Goal: Task Accomplishment & Management: Manage account settings

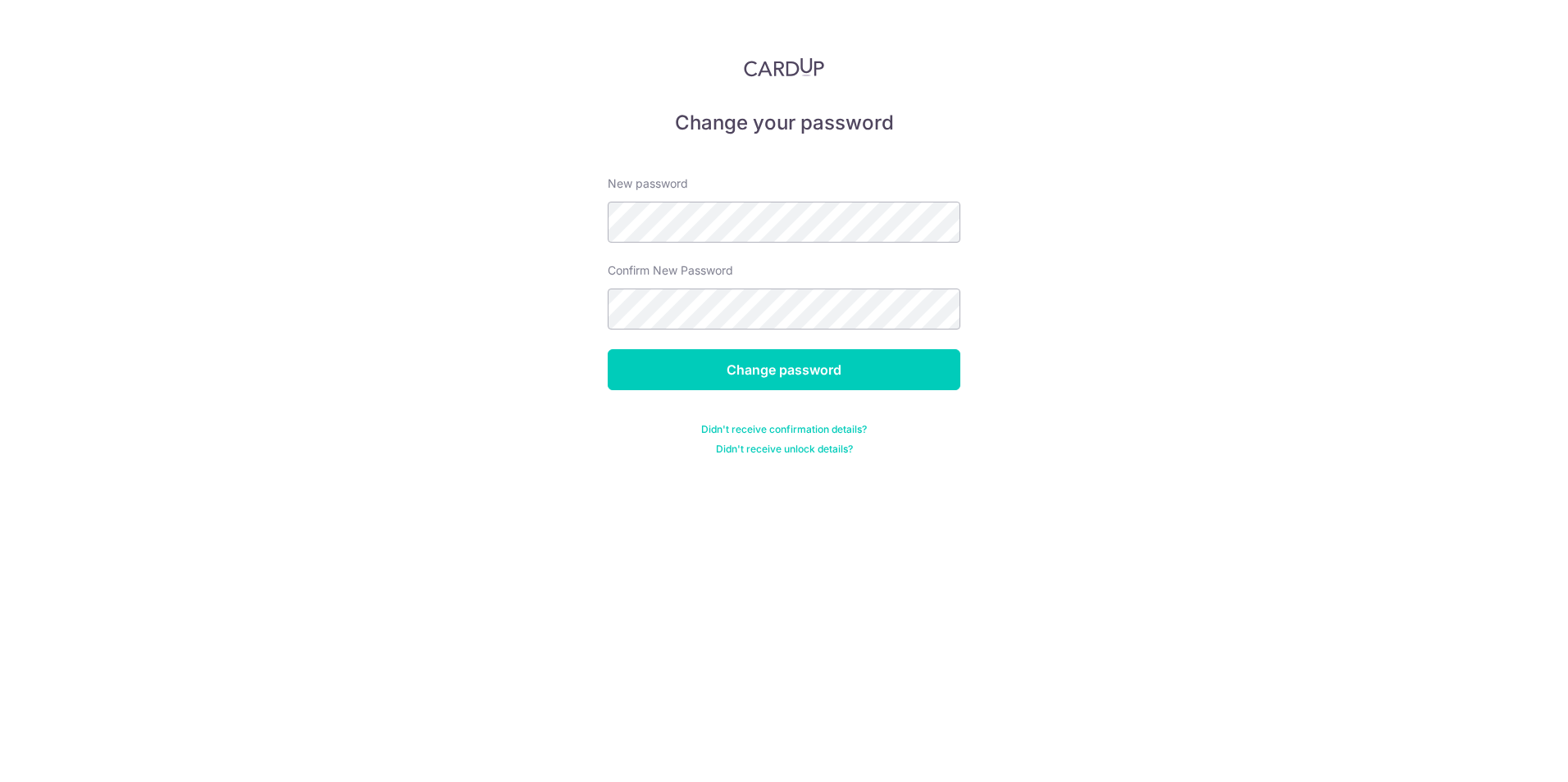
click at [544, 437] on div "Change your password New password Confirm New Password Change password Didn't r…" at bounding box center [784, 391] width 1568 height 782
click at [790, 368] on input "Change password" at bounding box center [784, 369] width 353 height 41
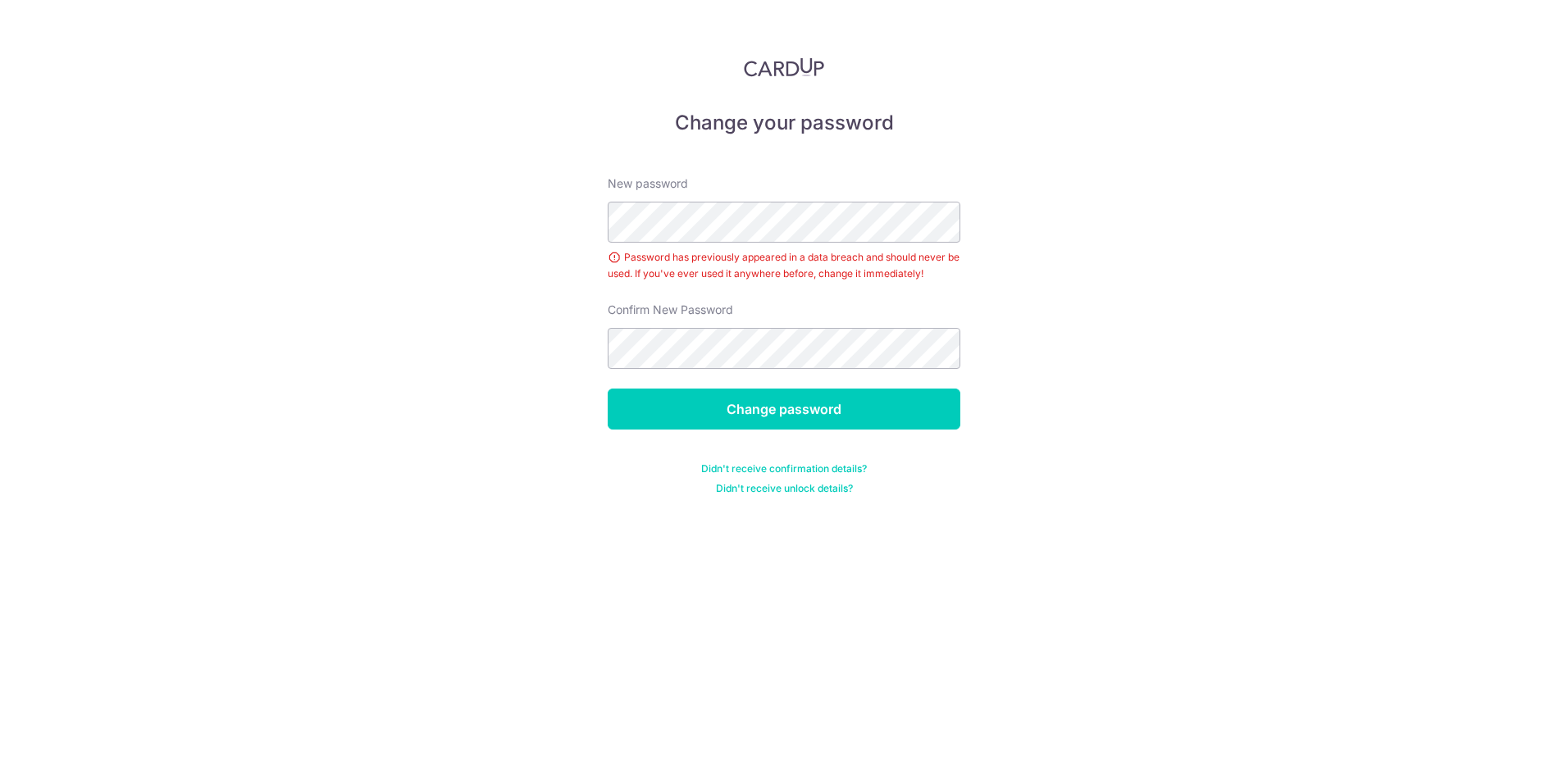
click at [452, 439] on div "Change your password New password Password has previously appeared in a data br…" at bounding box center [784, 391] width 1568 height 782
click at [802, 403] on input "Change password" at bounding box center [784, 409] width 353 height 41
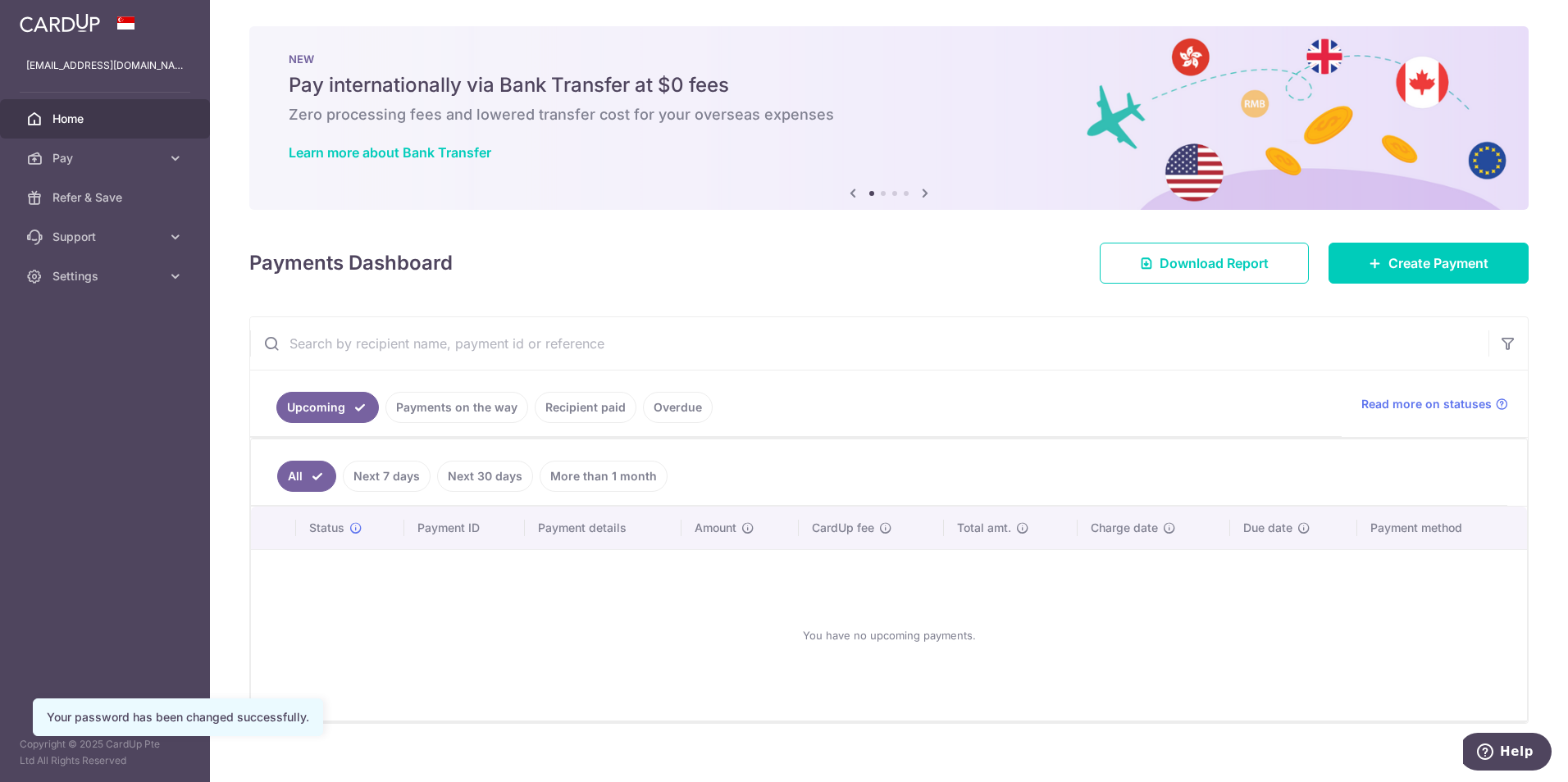
click at [52, 115] on link "Home" at bounding box center [105, 118] width 210 height 39
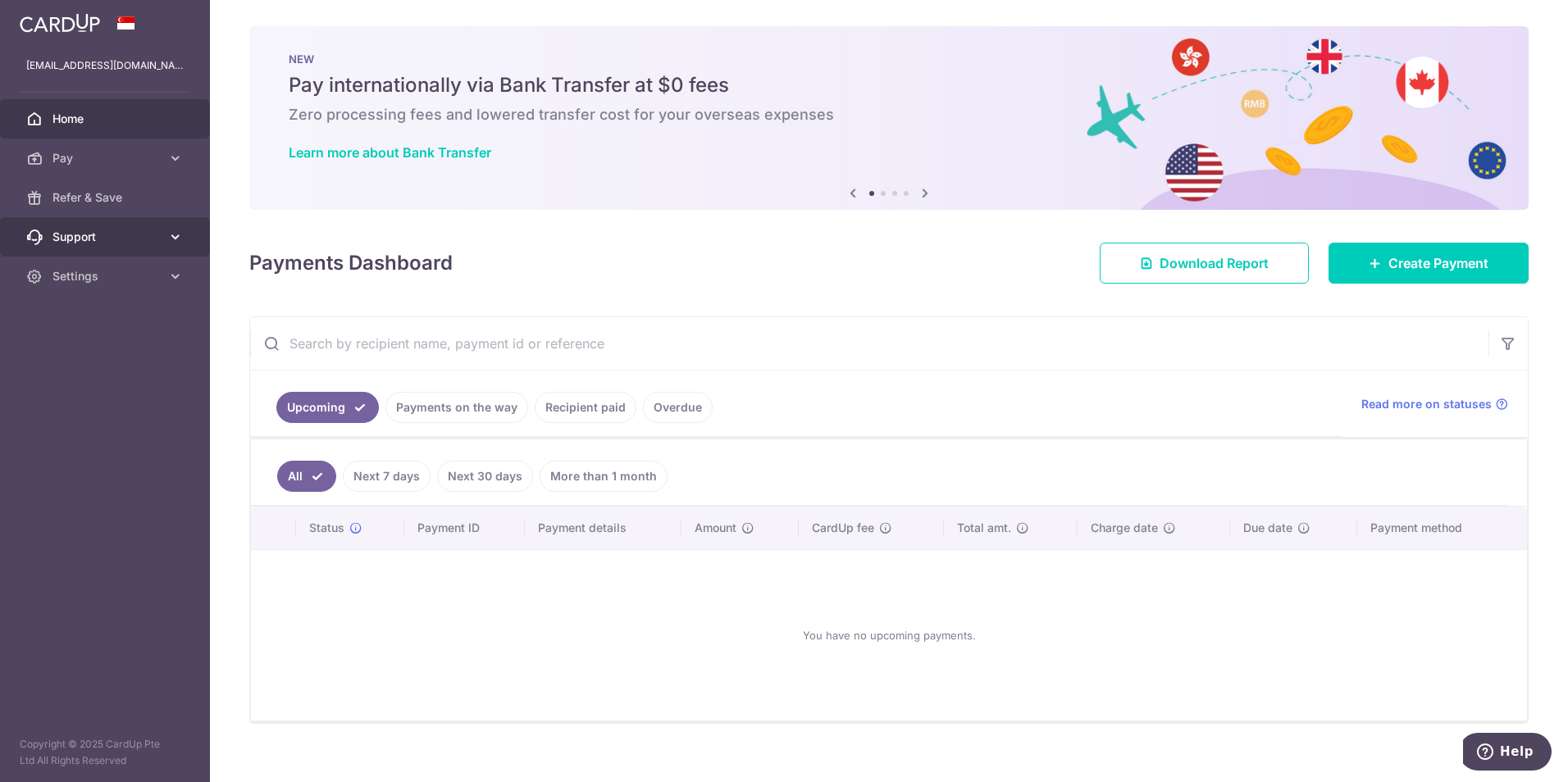
click at [69, 242] on span "Support" at bounding box center [107, 237] width 109 height 16
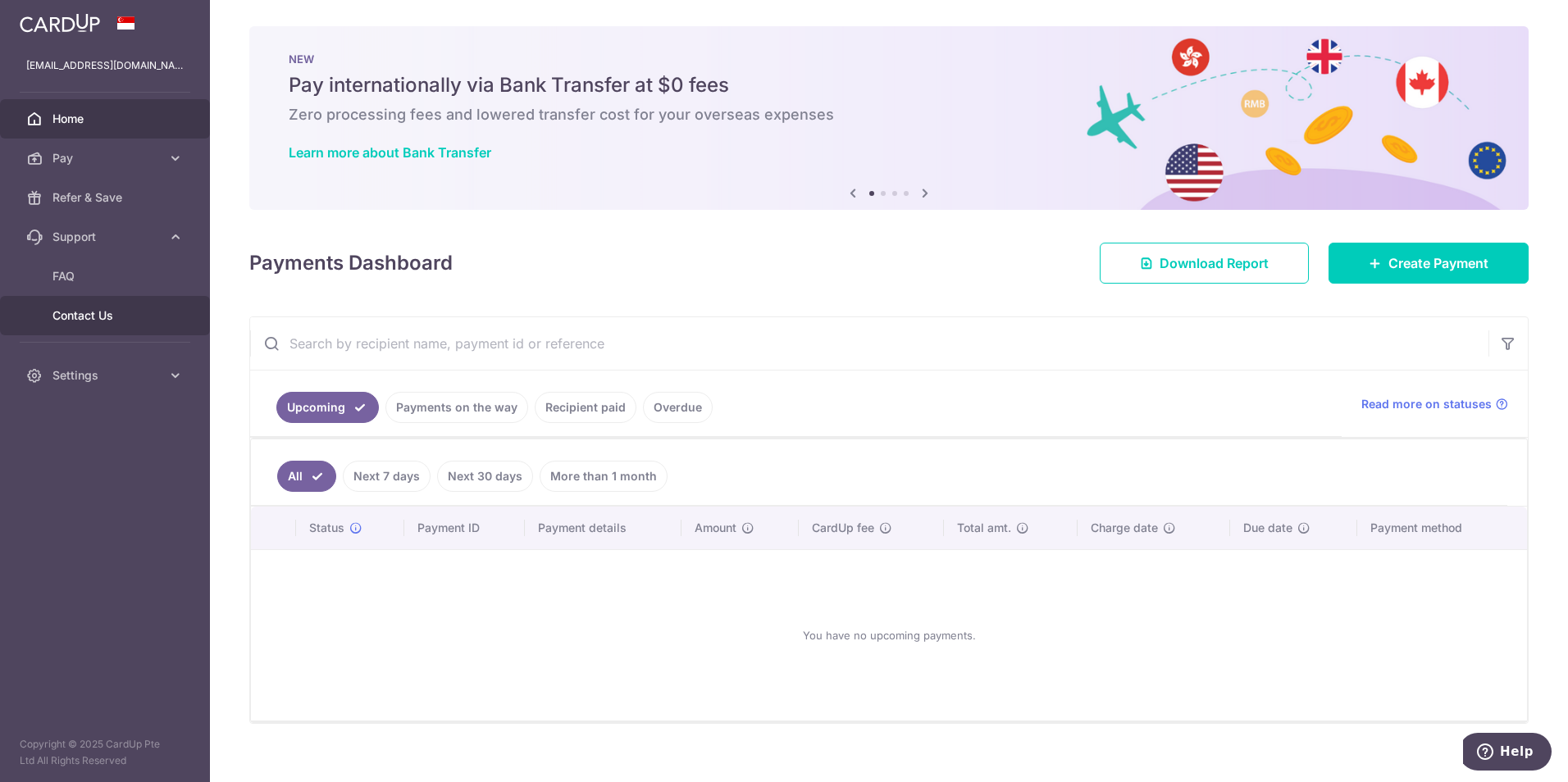
click at [91, 323] on span "Contact Us" at bounding box center [107, 315] width 109 height 16
